Goal: Task Accomplishment & Management: Complete application form

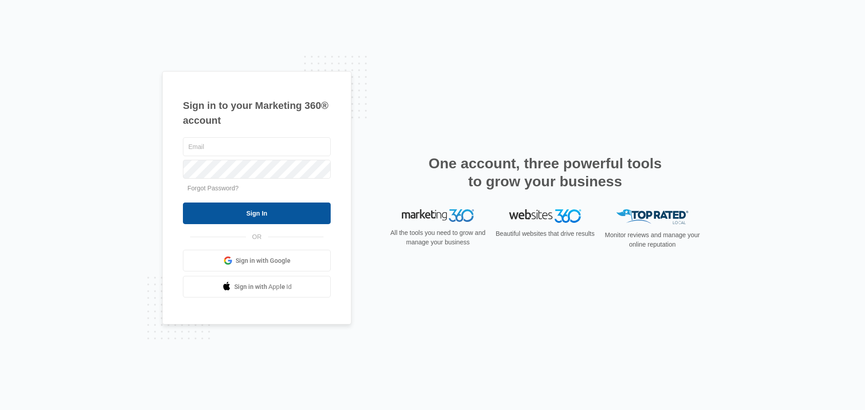
type input "[EMAIL_ADDRESS][DOMAIN_NAME]"
click at [266, 210] on input "Sign In" at bounding box center [257, 214] width 148 height 22
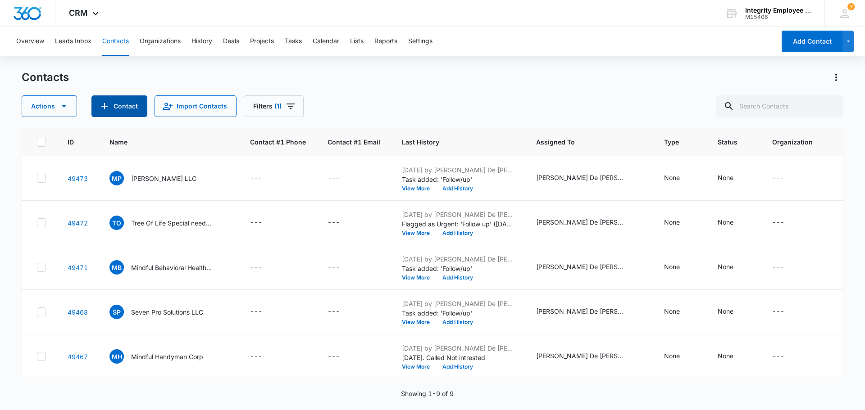
click at [115, 105] on button "Contact" at bounding box center [119, 106] width 56 height 22
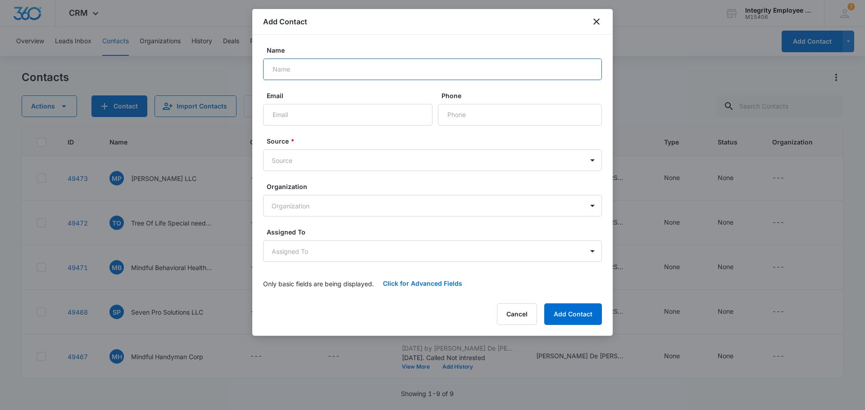
click at [305, 72] on input "Name" at bounding box center [432, 70] width 339 height 22
type input "Shree Yamonji Investments Inc."
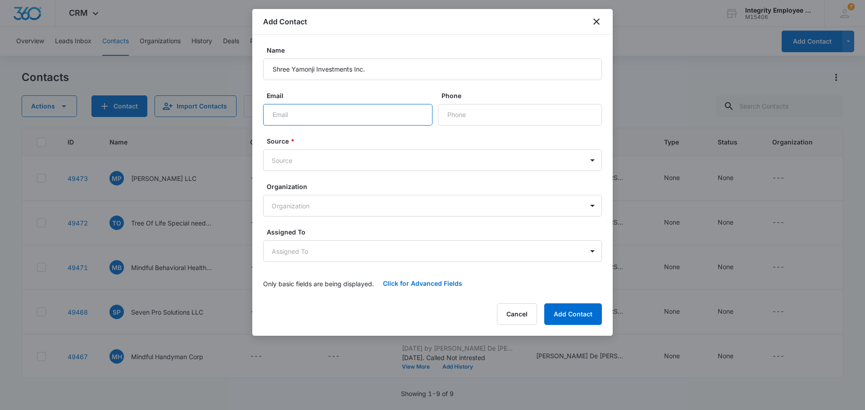
click at [297, 119] on input "Email" at bounding box center [347, 115] width 169 height 22
click at [453, 116] on input "Phone" at bounding box center [520, 115] width 164 height 22
type input "[PHONE_NUMBER]"
click at [299, 159] on body "CRM Apps Reputation Websites Forms CRM Email Social Shop Payments POS Content A…" at bounding box center [432, 205] width 865 height 410
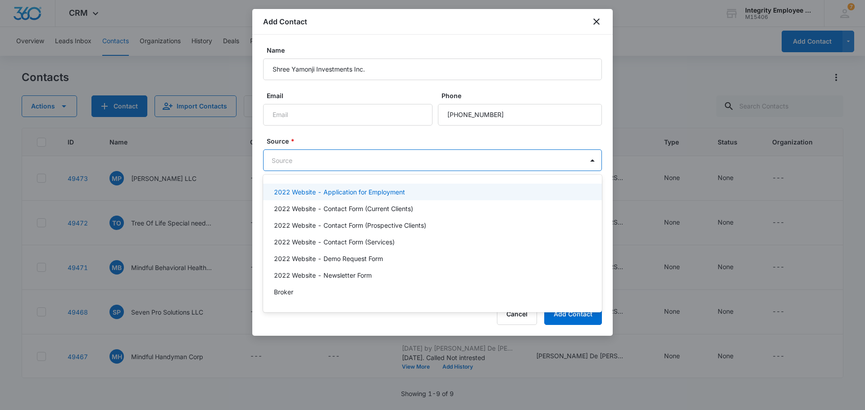
click at [344, 139] on div at bounding box center [432, 205] width 865 height 410
click at [298, 161] on body "CRM Apps Reputation Websites Forms CRM Email Social Shop Payments POS Content A…" at bounding box center [432, 205] width 865 height 410
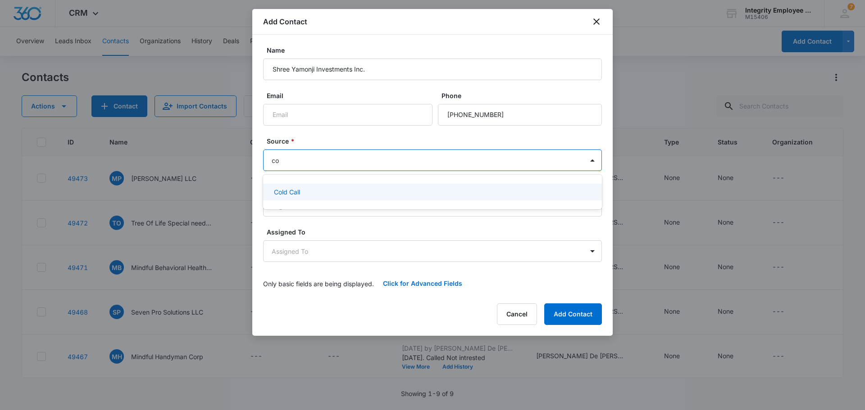
type input "col"
click at [294, 189] on p "Cold Call" at bounding box center [287, 191] width 26 height 9
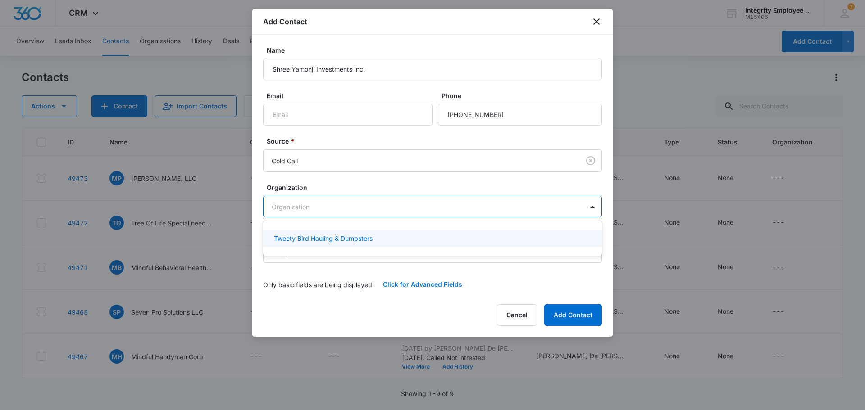
click at [584, 204] on body "CRM Apps Reputation Websites Forms CRM Email Social Shop Payments POS Content A…" at bounding box center [432, 205] width 865 height 410
click at [516, 17] on div at bounding box center [432, 205] width 865 height 410
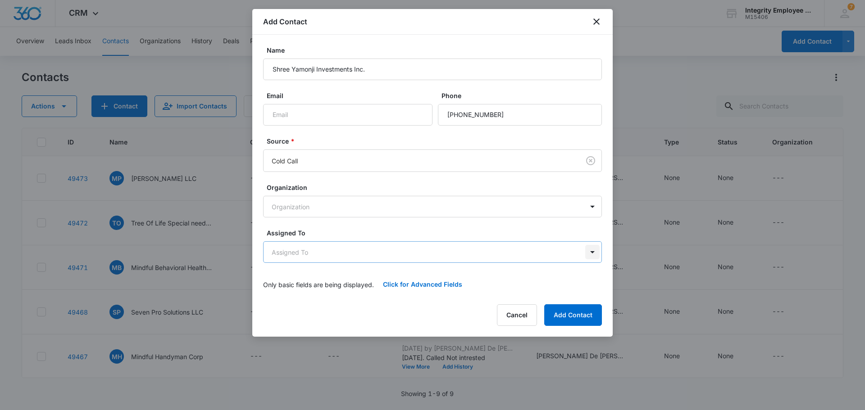
click at [593, 252] on body "CRM Apps Reputation Websites Forms CRM Email Social Shop Payments POS Content A…" at bounding box center [432, 205] width 865 height 410
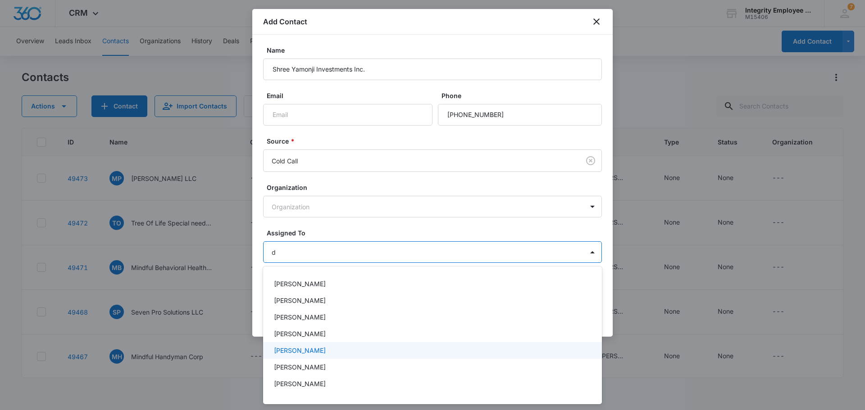
type input "da"
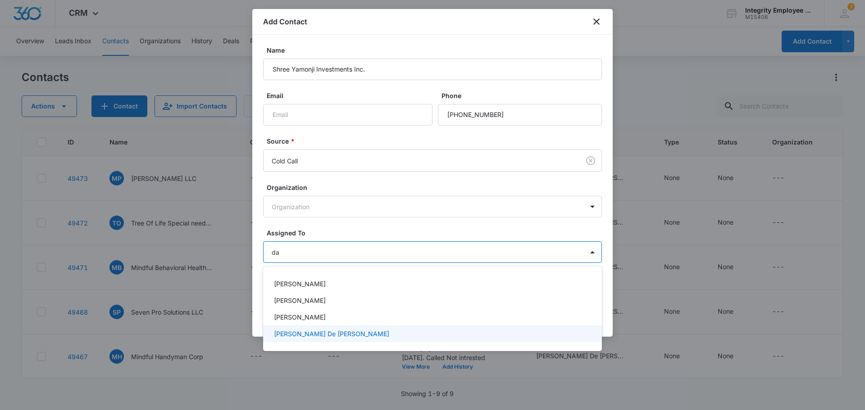
click at [312, 331] on p "[PERSON_NAME] De [PERSON_NAME]" at bounding box center [331, 333] width 115 height 9
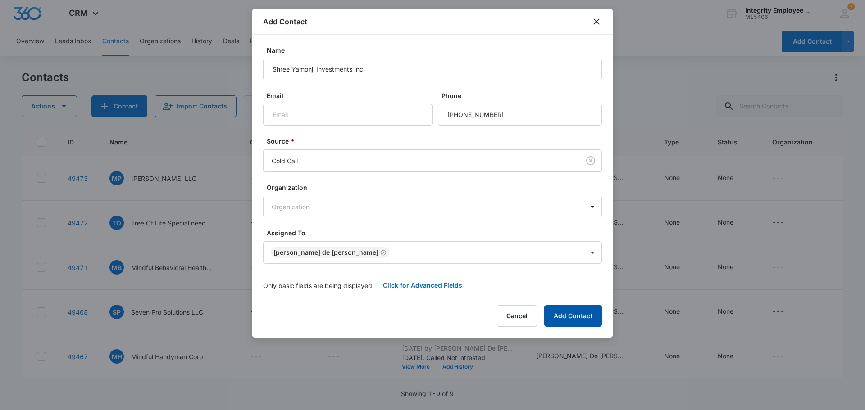
click at [573, 314] on button "Add Contact" at bounding box center [573, 316] width 58 height 22
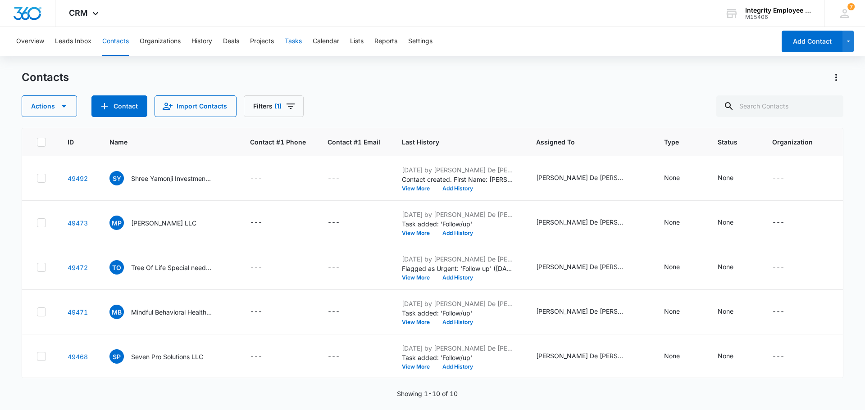
click at [289, 39] on button "Tasks" at bounding box center [293, 41] width 17 height 29
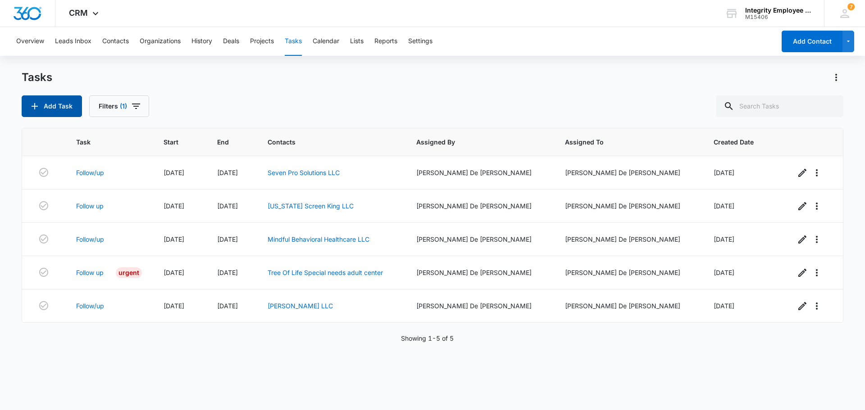
click at [62, 108] on button "Add Task" at bounding box center [52, 106] width 60 height 22
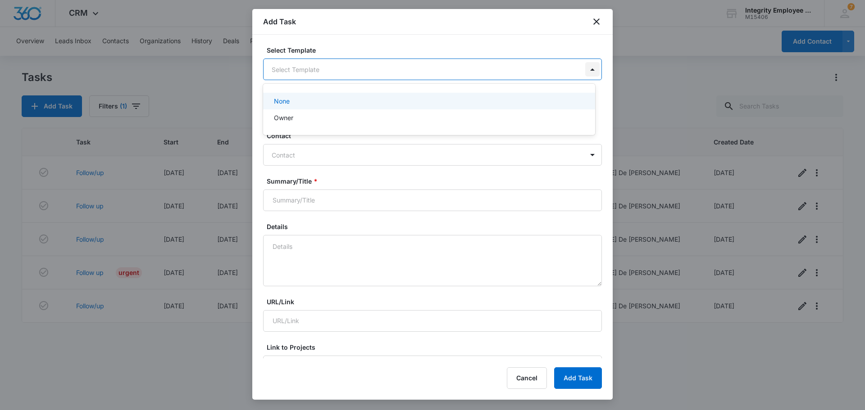
click at [586, 70] on body "CRM Apps Reputation Websites Forms CRM Email Social Shop Payments POS Content A…" at bounding box center [432, 205] width 865 height 410
click at [513, 37] on div at bounding box center [432, 205] width 865 height 410
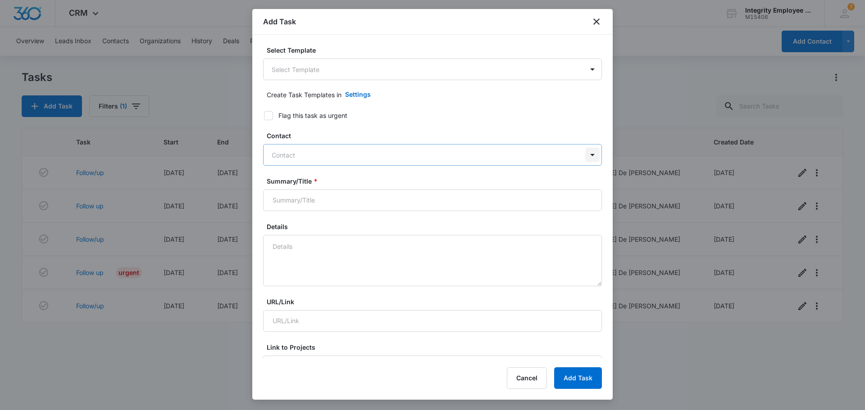
click at [585, 155] on div at bounding box center [592, 155] width 14 height 14
click at [300, 156] on div at bounding box center [427, 154] width 311 height 11
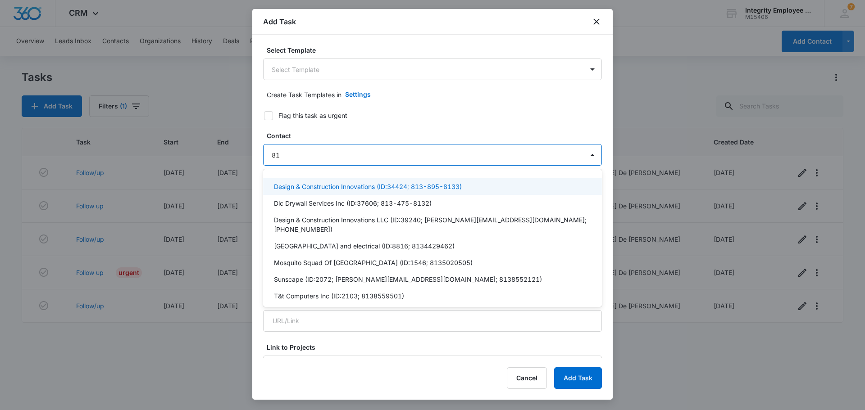
type input "8"
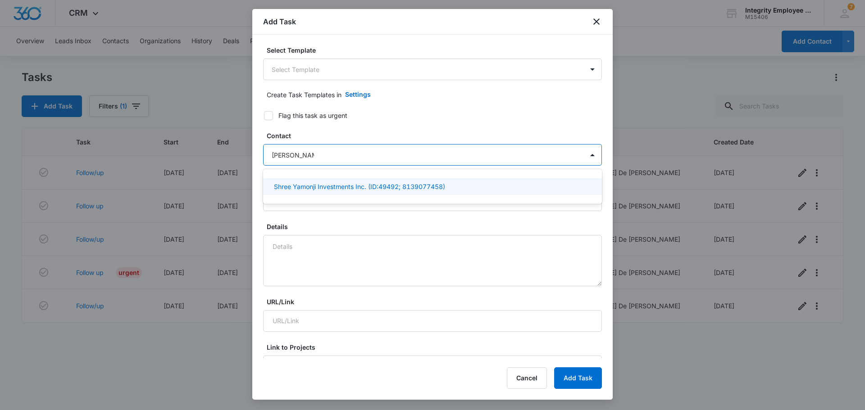
type input "[PERSON_NAME]"
click at [328, 186] on p "Shree Yamonji Investments Inc. (ID:49492; 8139077458)" at bounding box center [359, 186] width 171 height 9
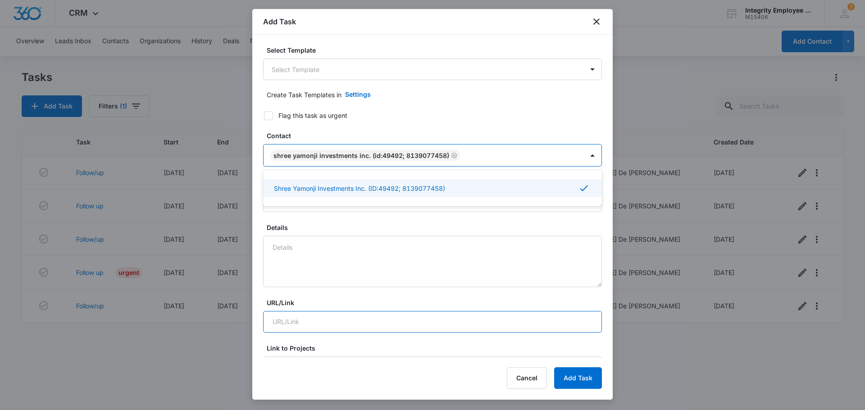
click at [568, 321] on input "URL/Link" at bounding box center [432, 322] width 339 height 22
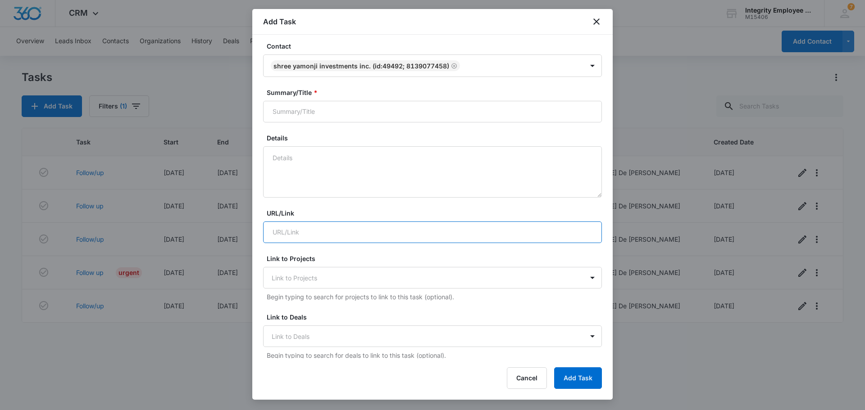
scroll to position [90, 0]
click at [585, 278] on div at bounding box center [592, 277] width 14 height 14
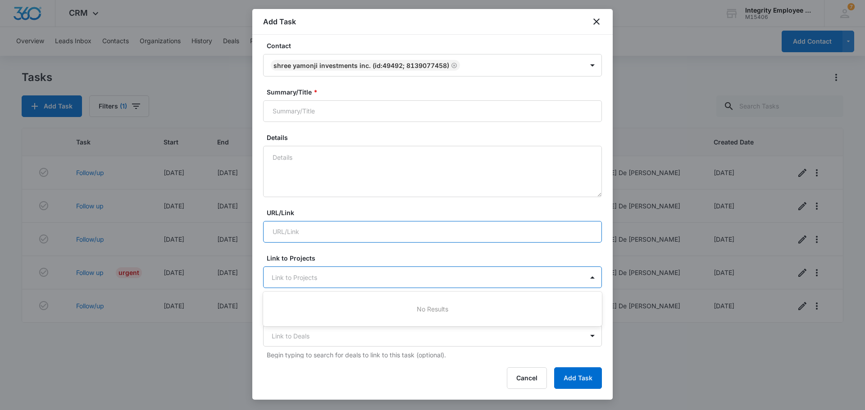
click at [549, 236] on input "URL/Link" at bounding box center [432, 232] width 339 height 22
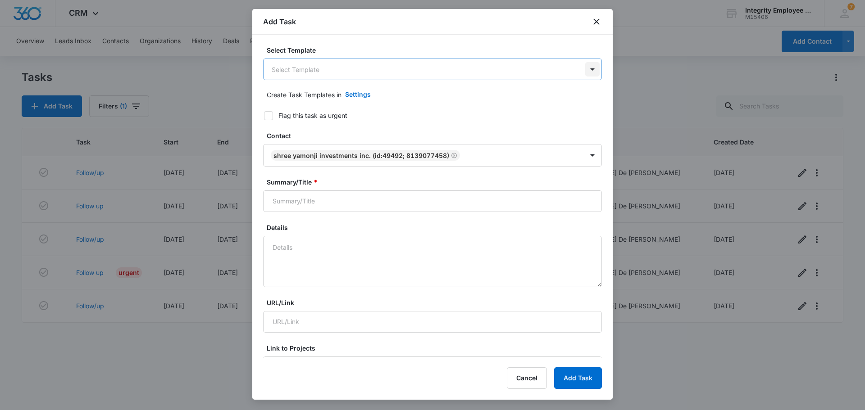
click at [583, 64] on body "CRM Apps Reputation Websites Forms CRM Email Social Shop Payments POS Content A…" at bounding box center [432, 205] width 865 height 410
click at [484, 41] on div at bounding box center [432, 205] width 865 height 410
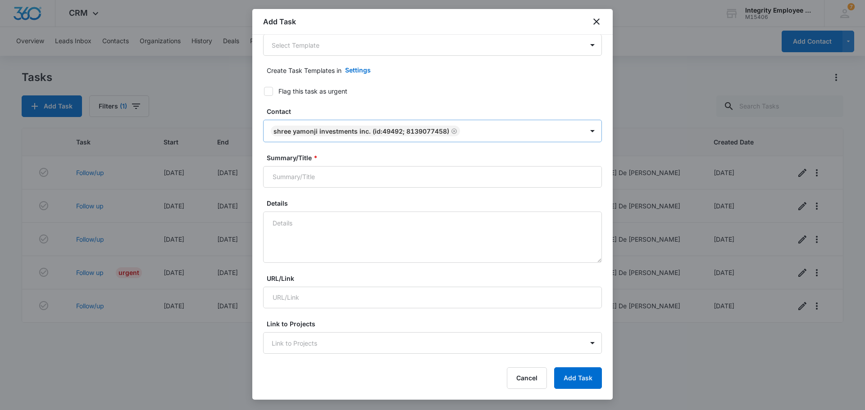
scroll to position [45, 0]
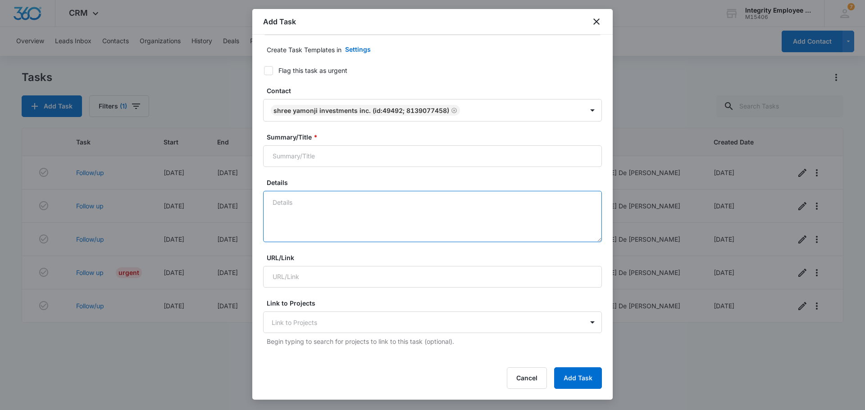
click at [339, 220] on textarea "Details" at bounding box center [432, 216] width 339 height 51
click at [301, 202] on textarea "Call client [DATE][DATE]. for a quote" at bounding box center [432, 216] width 339 height 51
click at [502, 204] on textarea "Call [PERSON_NAME] or [PERSON_NAME] [DATE][DATE]. for a quote" at bounding box center [432, 216] width 339 height 51
type textarea "Call [PERSON_NAME] or [PERSON_NAME] [DATE][DATE]. for a quote"
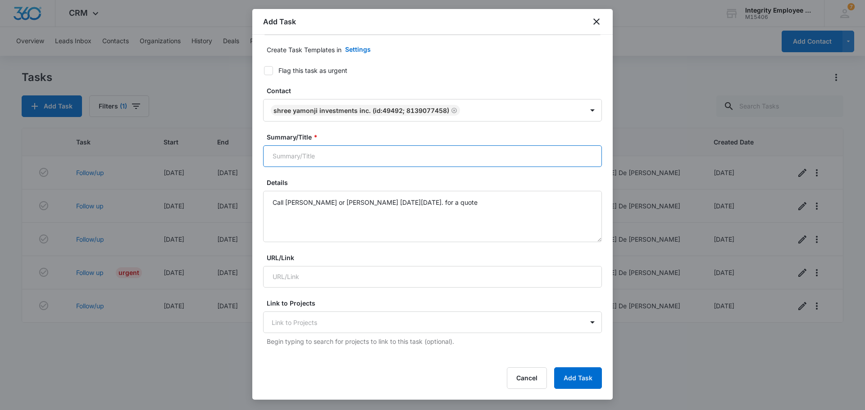
click at [281, 161] on input "Summary/Title *" at bounding box center [432, 156] width 339 height 22
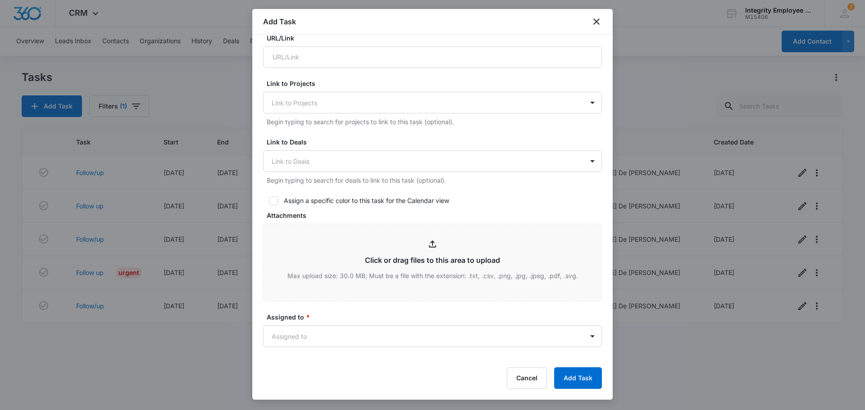
scroll to position [270, 0]
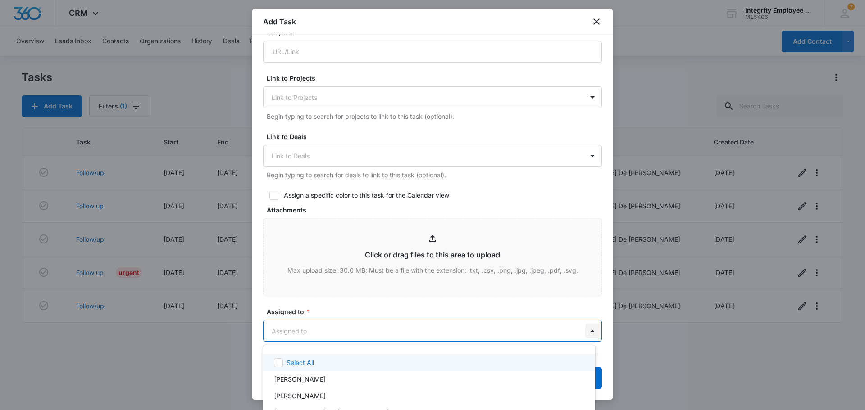
click at [586, 328] on body "CRM Apps Reputation Websites Forms CRM Email Social Shop Payments POS Content A…" at bounding box center [432, 205] width 865 height 410
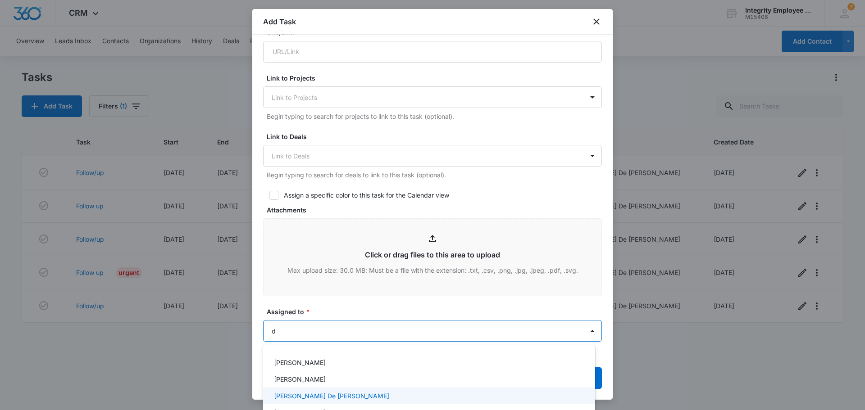
type input "da"
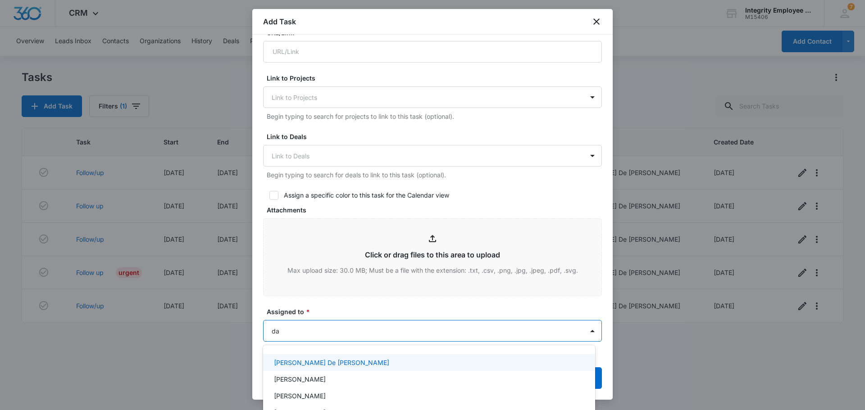
click at [303, 363] on p "[PERSON_NAME] De [PERSON_NAME]" at bounding box center [331, 362] width 115 height 9
click at [584, 156] on div at bounding box center [432, 205] width 865 height 410
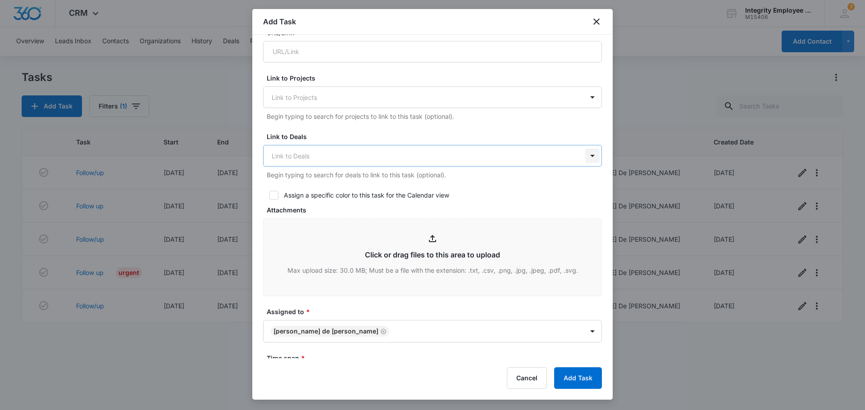
click at [585, 150] on div at bounding box center [592, 156] width 14 height 14
click at [585, 98] on div at bounding box center [592, 97] width 14 height 14
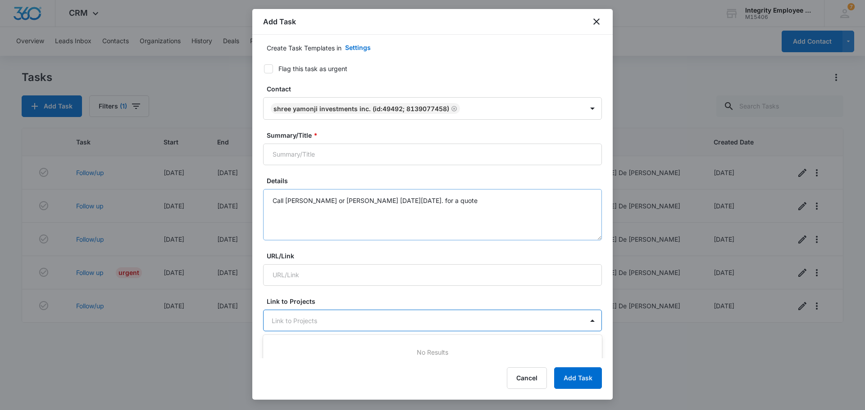
scroll to position [45, 0]
click at [269, 73] on icon at bounding box center [268, 71] width 8 height 8
click at [264, 73] on input "Flag this task as urgent" at bounding box center [261, 71] width 6 height 6
checkbox input "true"
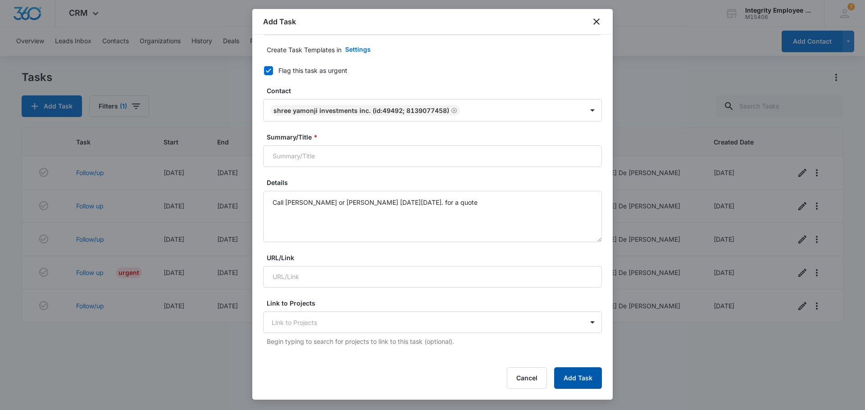
click at [589, 376] on button "Add Task" at bounding box center [578, 378] width 48 height 22
type input "r"
type input "[PERSON_NAME]"
click at [578, 380] on button "Add Task" at bounding box center [578, 378] width 48 height 22
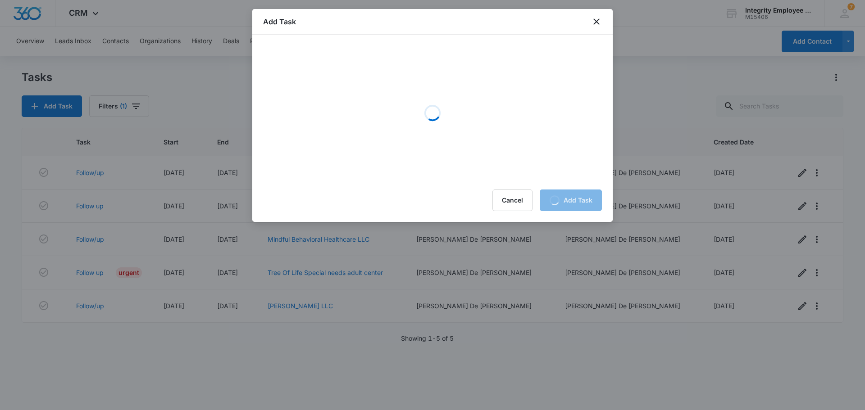
scroll to position [0, 0]
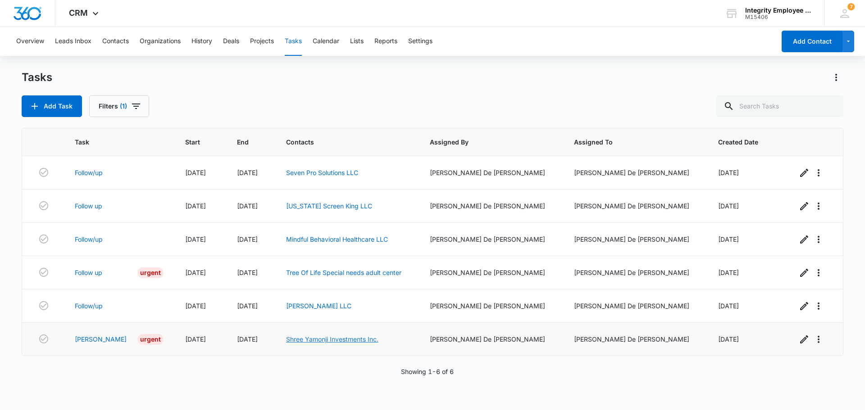
click at [378, 342] on link "Shree Yamonji Investments Inc." at bounding box center [332, 339] width 92 height 8
